Goal: Obtain resource: Download file/media

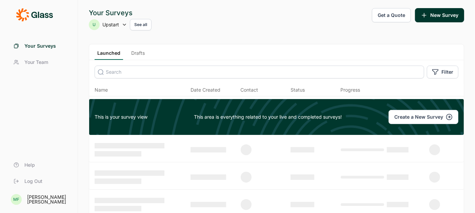
click at [124, 25] on use at bounding box center [124, 24] width 3 height 1
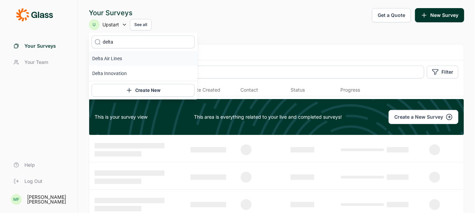
type input "delta"
click at [113, 58] on li "Delta Air Lines" at bounding box center [143, 58] width 108 height 15
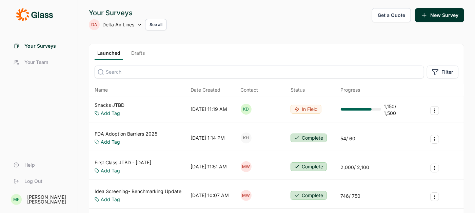
click at [112, 105] on link "Snacks JTBD" at bounding box center [109, 105] width 30 height 7
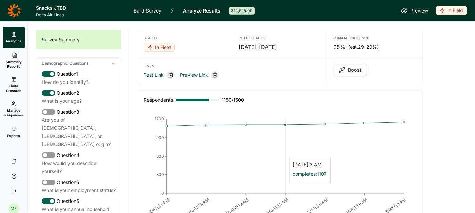
scroll to position [1, 0]
click at [13, 59] on span "Summary Reports" at bounding box center [13, 63] width 17 height 9
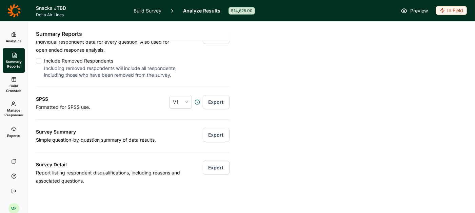
scroll to position [86, 0]
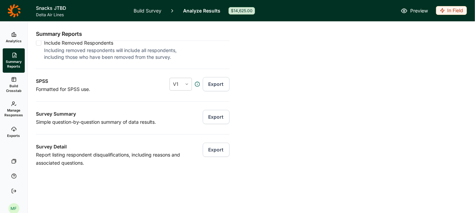
click at [213, 118] on button "Export" at bounding box center [216, 117] width 27 height 14
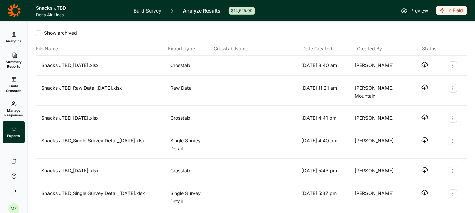
click at [422, 66] on icon "button" at bounding box center [424, 64] width 7 height 7
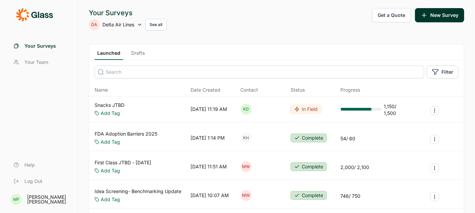
click at [112, 104] on link "Snacks JTBD" at bounding box center [109, 105] width 30 height 7
